Goal: Information Seeking & Learning: Stay updated

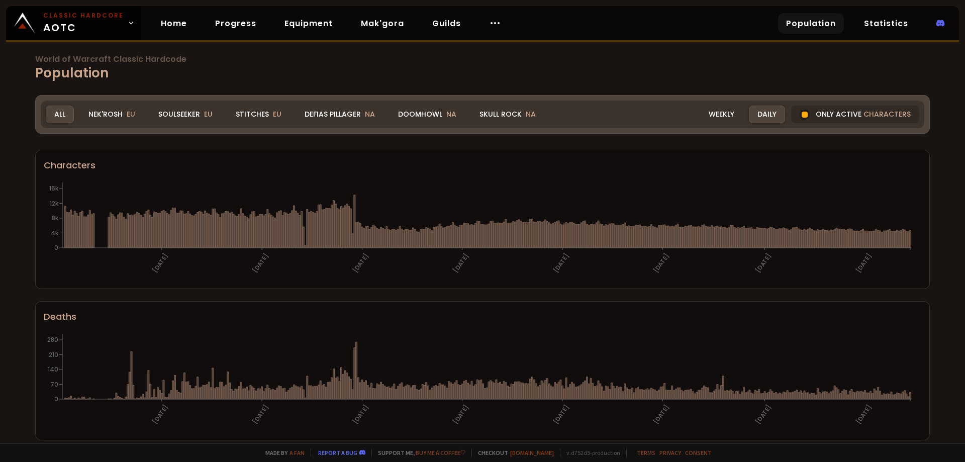
drag, startPoint x: 336, startPoint y: 118, endPoint x: 309, endPoint y: 185, distance: 73.1
click at [336, 118] on div "Defias Pillager NA" at bounding box center [339, 115] width 87 height 18
drag, startPoint x: 0, startPoint y: 0, endPoint x: 156, endPoint y: 150, distance: 216.4
click at [101, 112] on div "Nek'Rosh EU" at bounding box center [112, 115] width 64 height 18
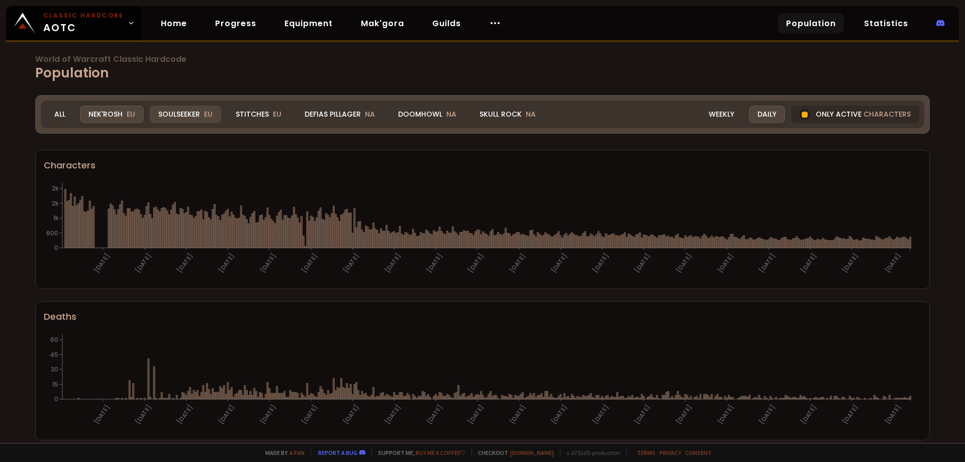
click at [173, 114] on div "Soulseeker EU" at bounding box center [185, 115] width 71 height 18
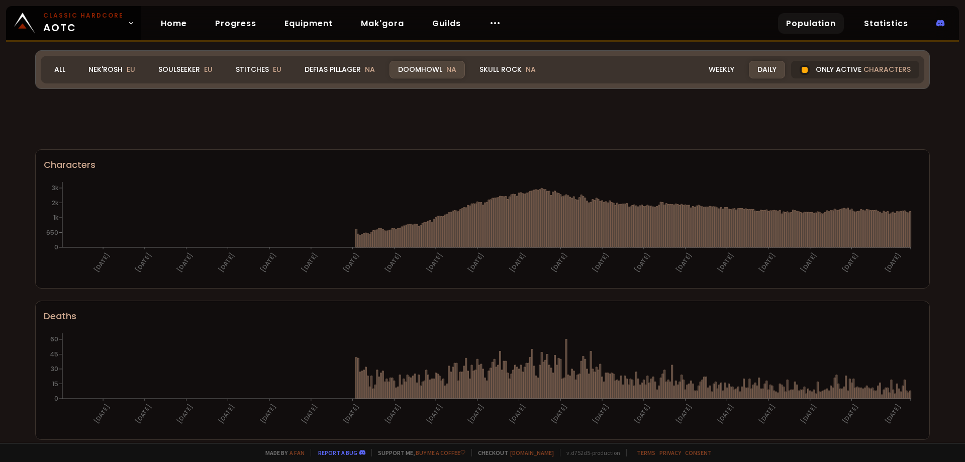
scroll to position [563, 0]
